Goal: Subscribe to service/newsletter

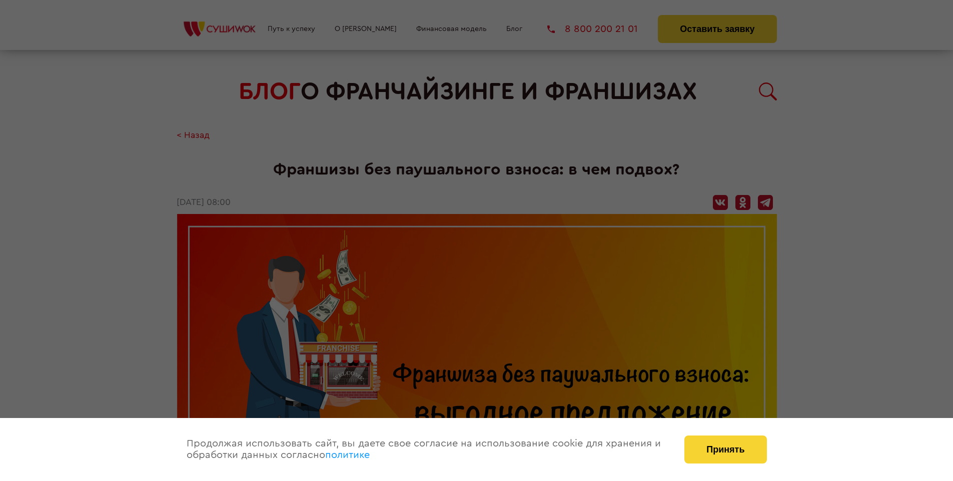
scroll to position [1151, 0]
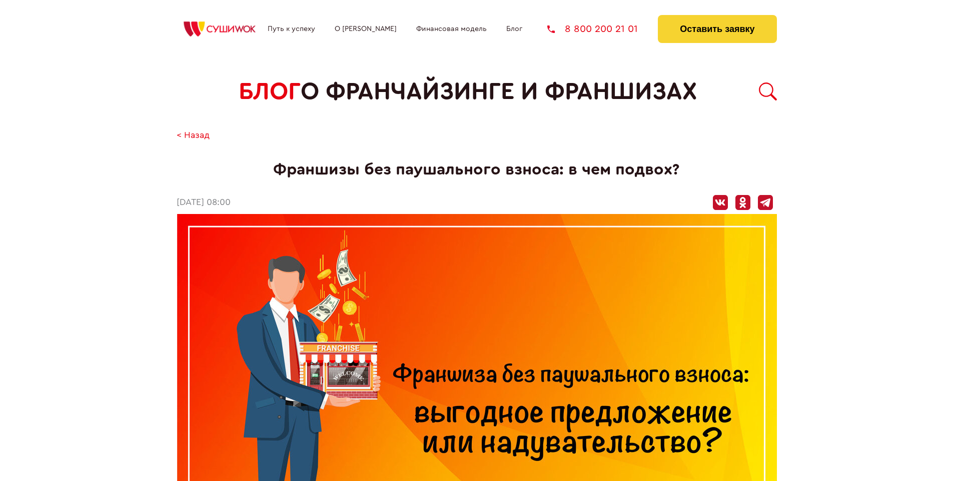
scroll to position [537, 0]
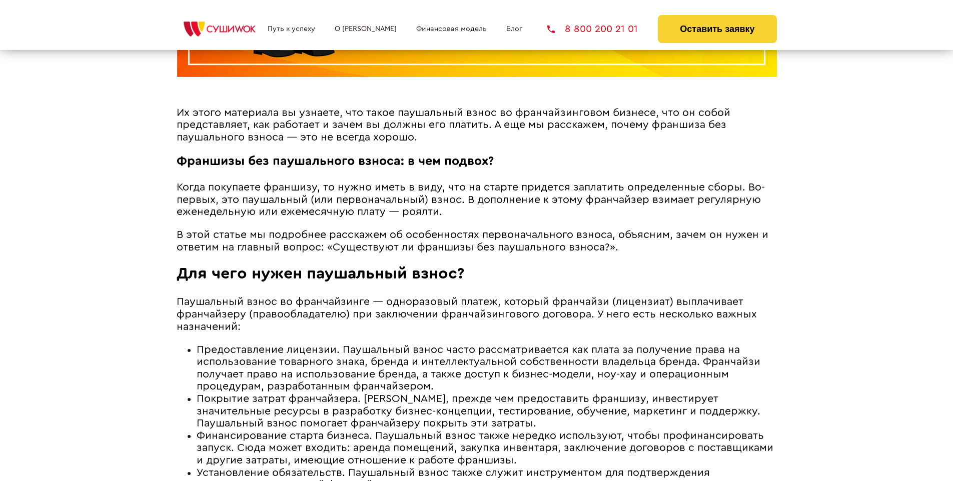
click at [470, 232] on span "В этой статье мы подробнее расскажем об особенностях первоначального взноса, об…" at bounding box center [473, 241] width 592 height 23
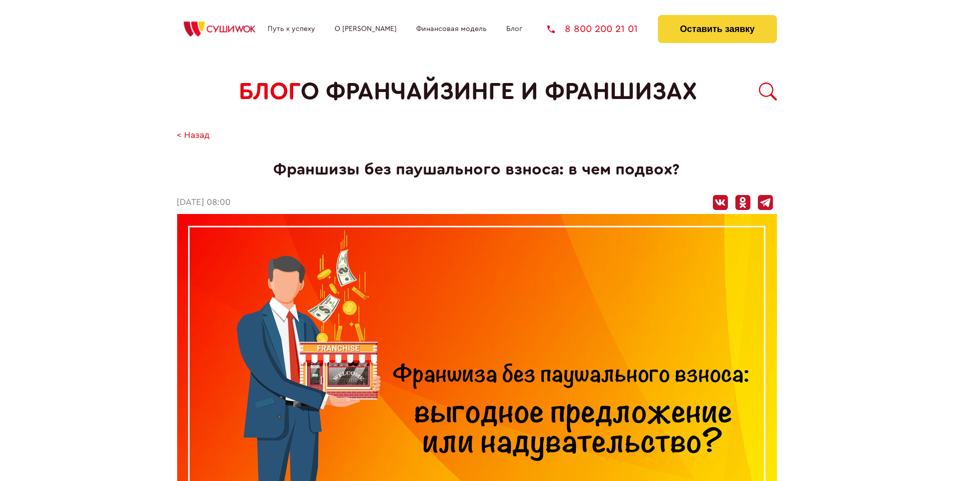
scroll to position [1151, 0]
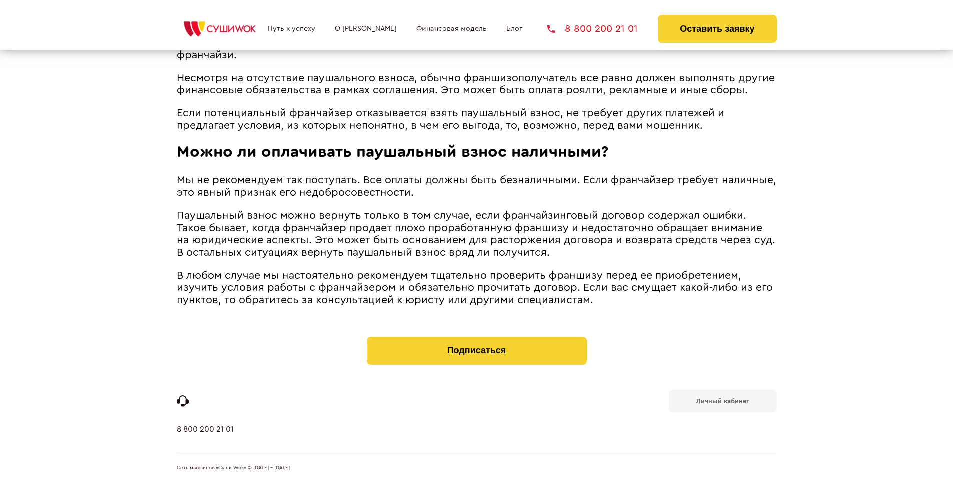
click at [722, 400] on b "Личный кабинет" at bounding box center [722, 401] width 53 height 7
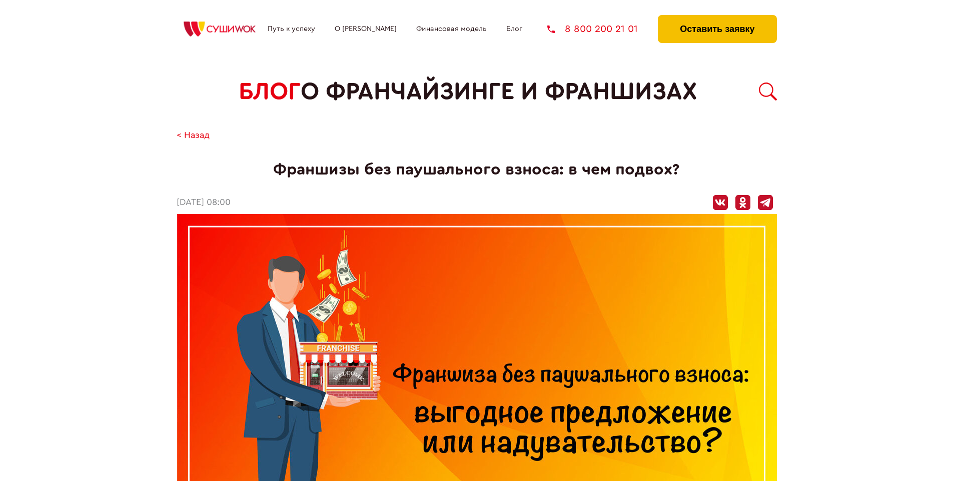
click at [717, 18] on button "Оставить заявку" at bounding box center [717, 29] width 119 height 28
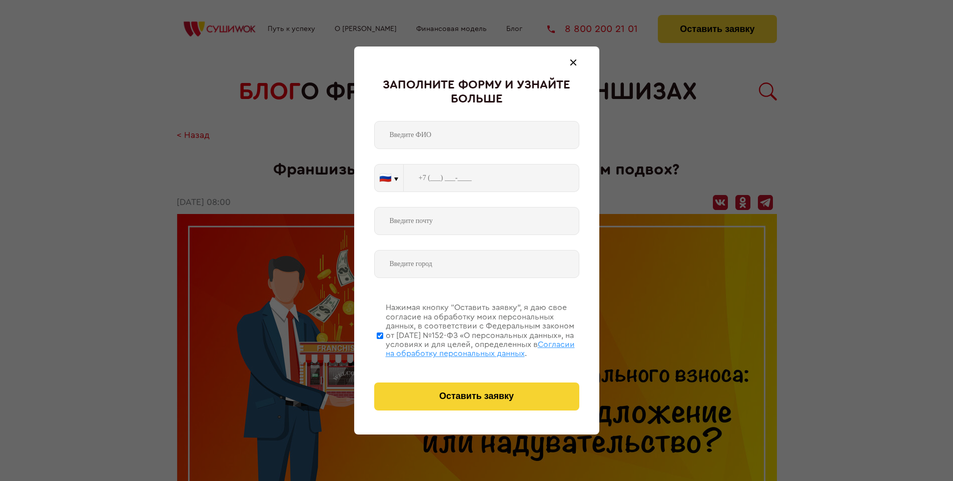
click at [464, 348] on span "Согласии на обработку персональных данных" at bounding box center [480, 349] width 189 height 17
click at [383, 348] on input "Нажимая кнопку “Оставить заявку”, я даю свое согласие на обработку моих персона…" at bounding box center [380, 336] width 7 height 80
checkbox input "false"
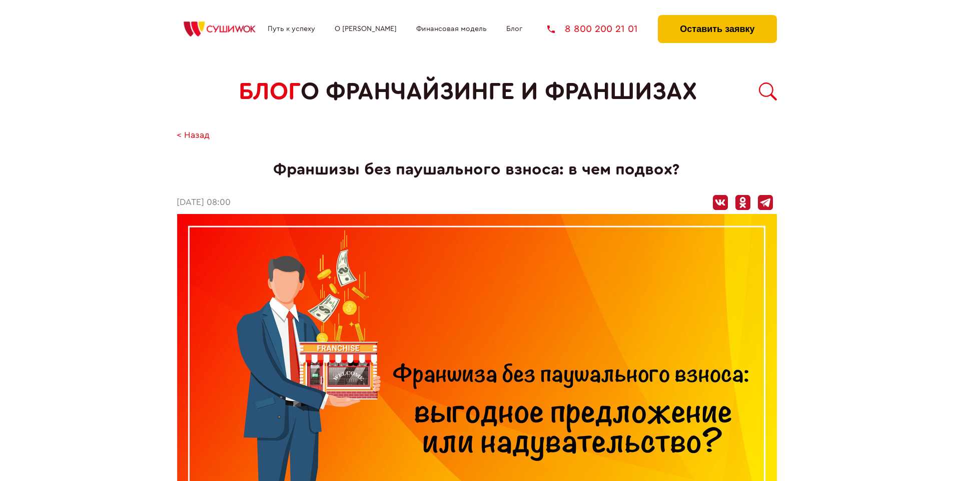
click at [717, 18] on button "Оставить заявку" at bounding box center [717, 29] width 119 height 28
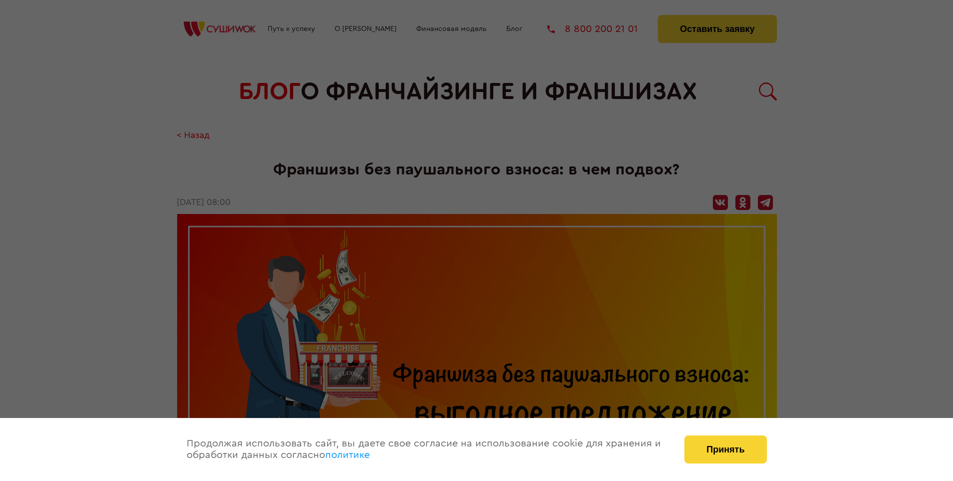
scroll to position [1151, 0]
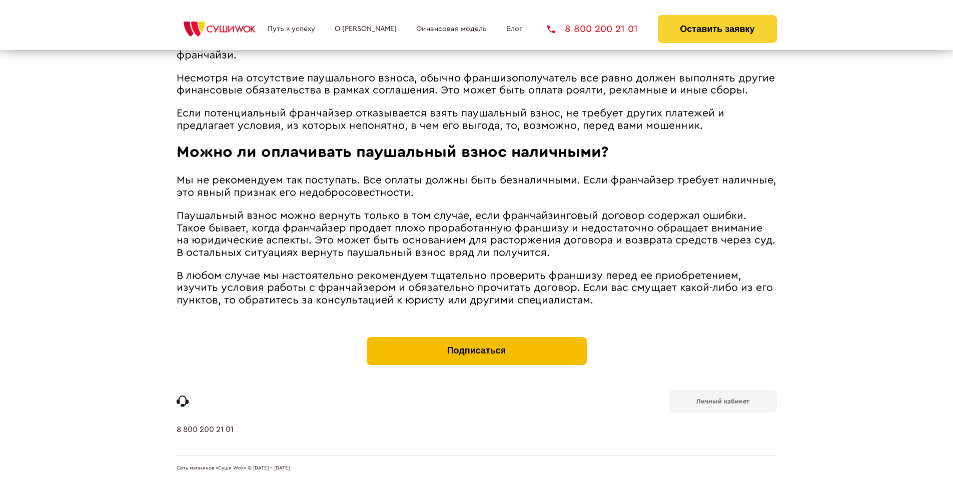
click at [476, 339] on button "Подписаться" at bounding box center [477, 351] width 220 height 28
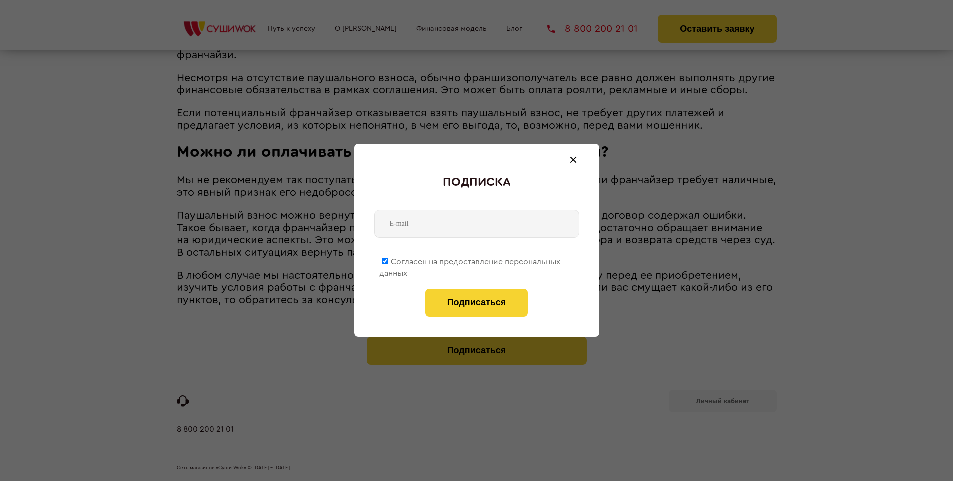
click at [470, 260] on span "Согласен на предоставление персональных данных" at bounding box center [469, 268] width 181 height 20
click at [388, 260] on input "Согласен на предоставление персональных данных" at bounding box center [385, 261] width 7 height 7
checkbox input "false"
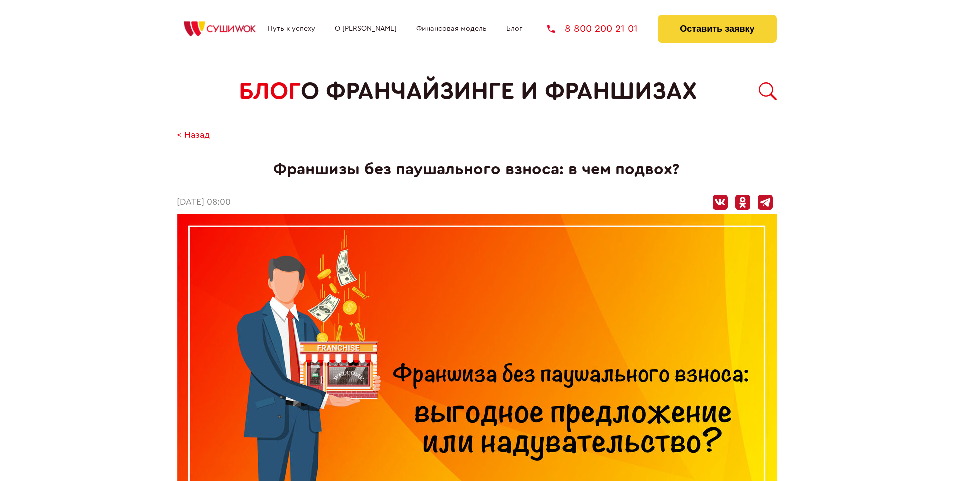
scroll to position [1151, 0]
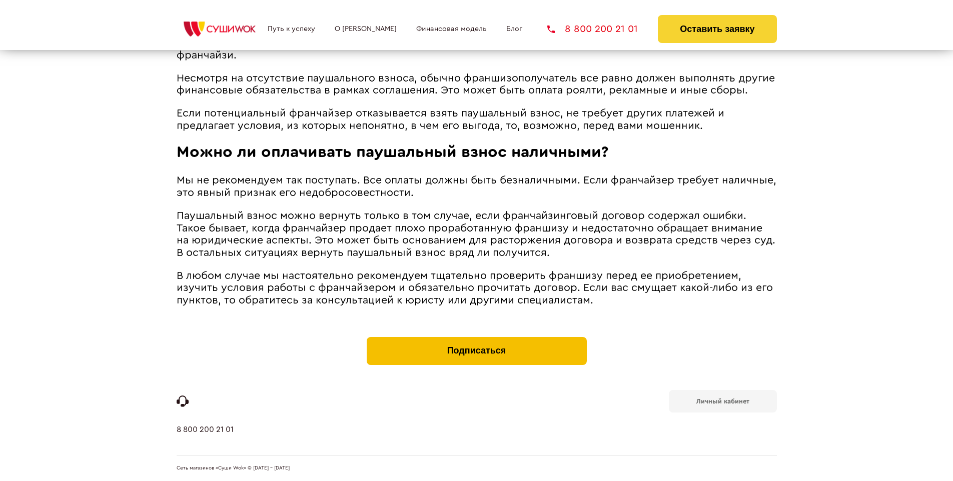
click at [476, 339] on button "Подписаться" at bounding box center [477, 351] width 220 height 28
